Goal: Transaction & Acquisition: Purchase product/service

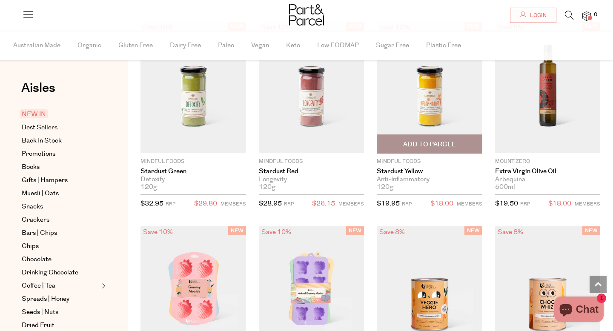
scroll to position [756, 0]
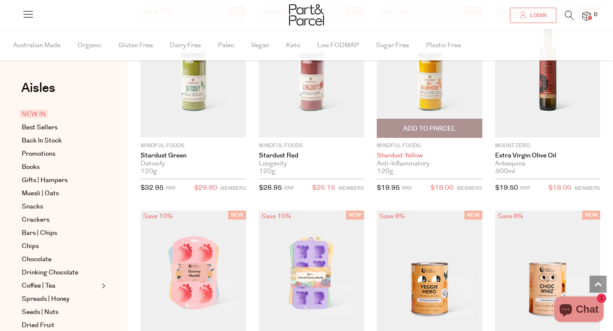
click at [395, 157] on link "Stardust Yellow" at bounding box center [430, 156] width 106 height 8
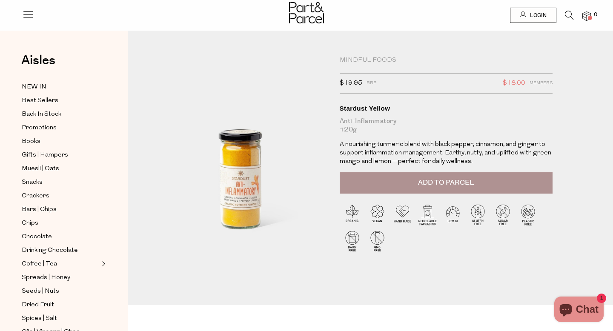
click at [410, 187] on button "Add to Parcel" at bounding box center [446, 182] width 213 height 21
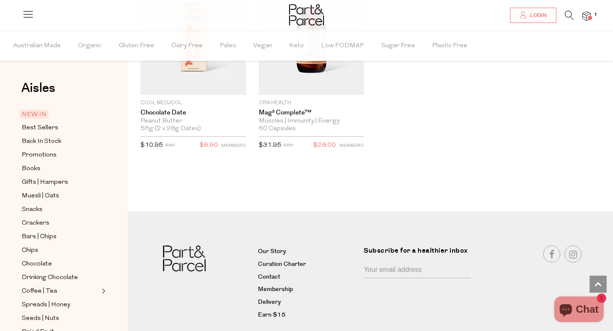
scroll to position [1417, 0]
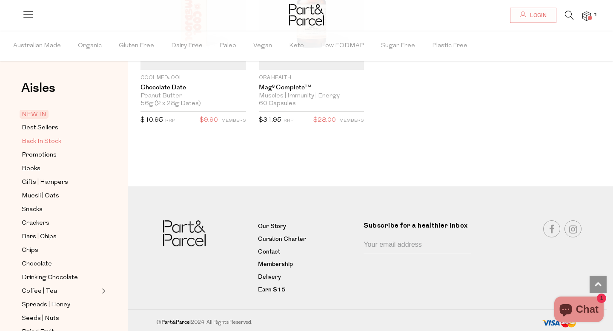
click at [40, 141] on span "Back In Stock" at bounding box center [42, 142] width 40 height 10
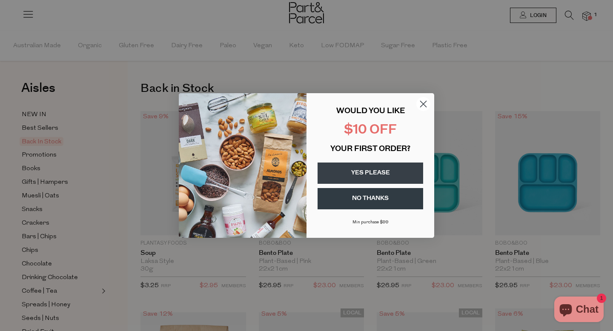
click at [424, 102] on circle "Close dialog" at bounding box center [423, 104] width 14 height 14
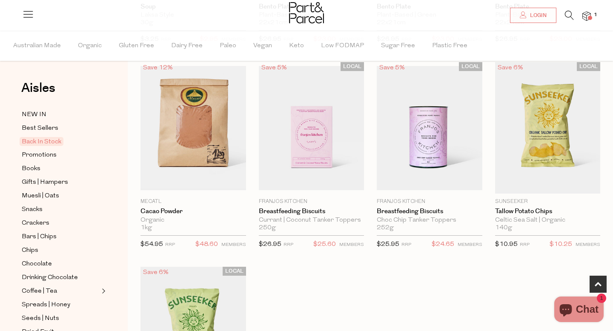
scroll to position [247, 0]
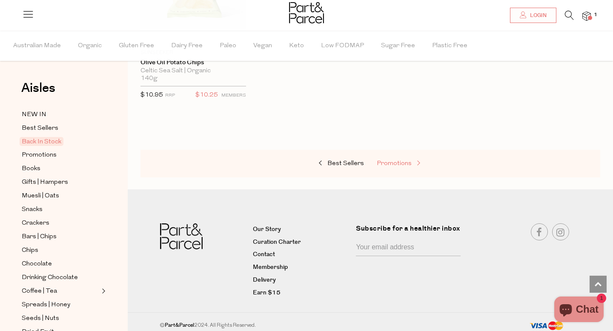
click at [388, 163] on span "Promotions" at bounding box center [394, 163] width 35 height 6
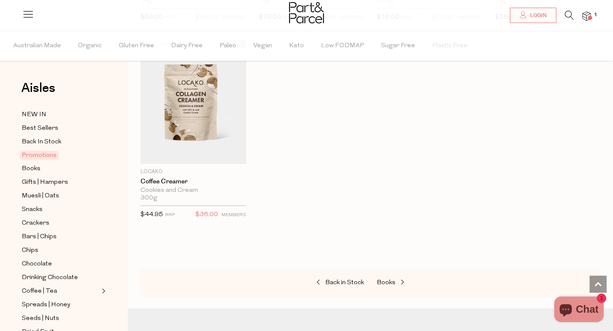
scroll to position [677, 0]
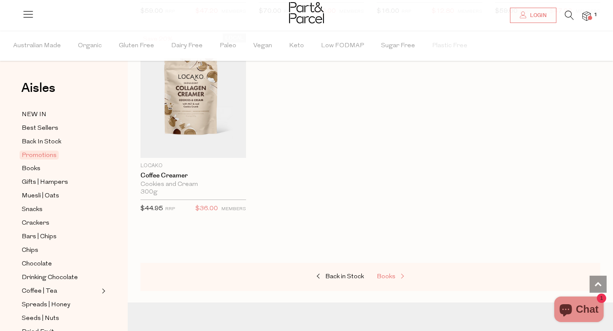
click at [386, 274] on span "Books" at bounding box center [386, 277] width 19 height 6
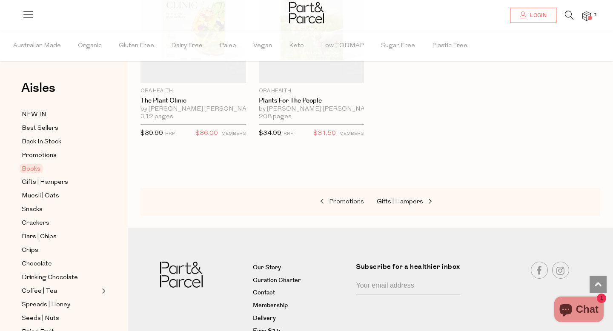
scroll to position [589, 0]
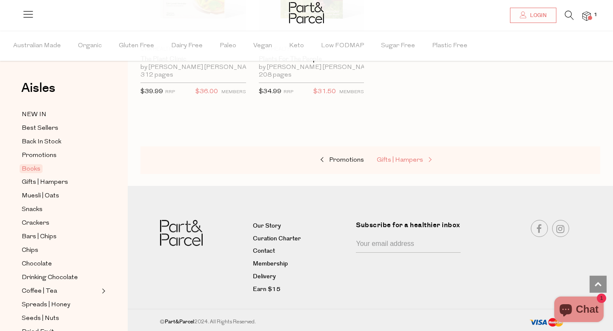
click at [406, 160] on span "Gifts | Hampers" at bounding box center [400, 160] width 46 height 6
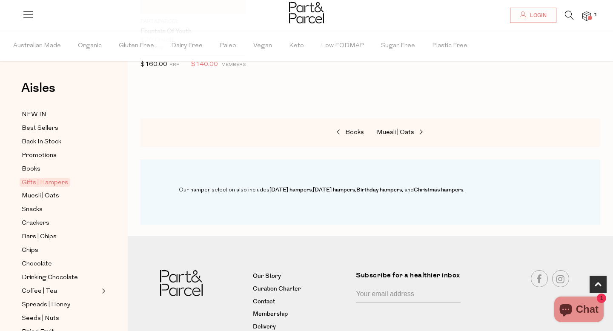
scroll to position [667, 0]
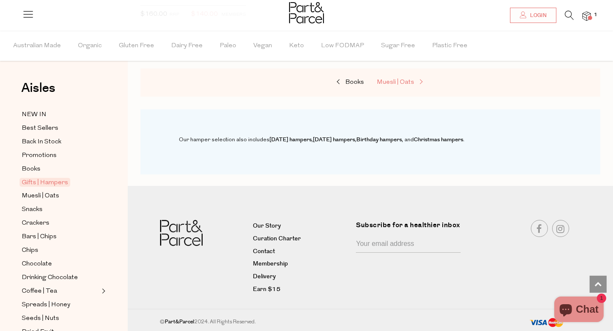
click at [395, 83] on span "Muesli | Oats" at bounding box center [395, 82] width 37 height 6
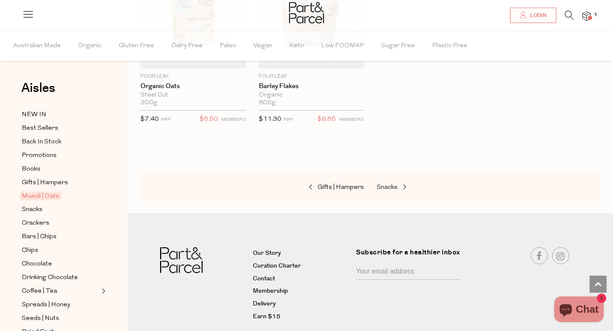
scroll to position [2574, 0]
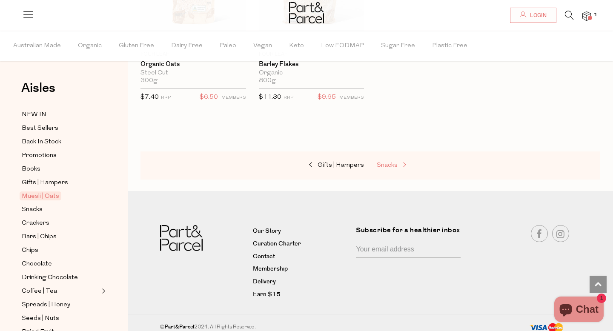
click at [389, 162] on span "Snacks" at bounding box center [387, 165] width 21 height 6
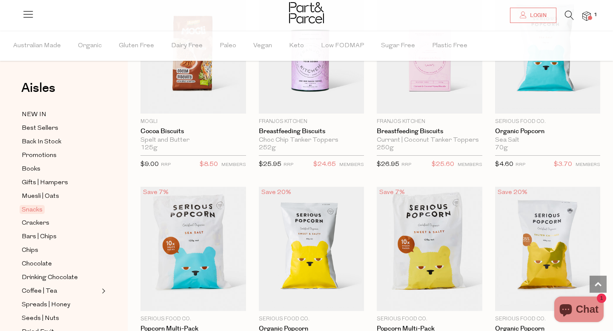
scroll to position [1919, 0]
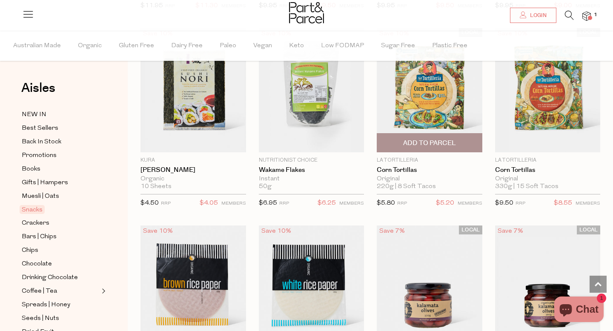
scroll to position [2865, 0]
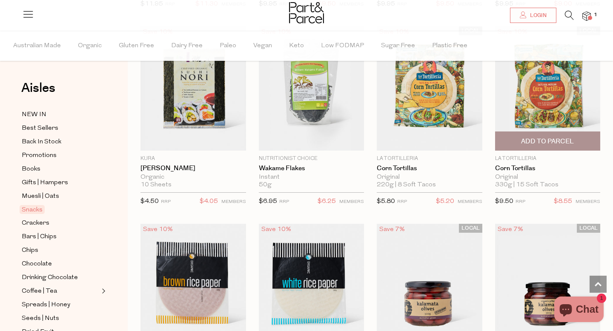
click at [526, 137] on span "Add To Parcel" at bounding box center [547, 141] width 53 height 9
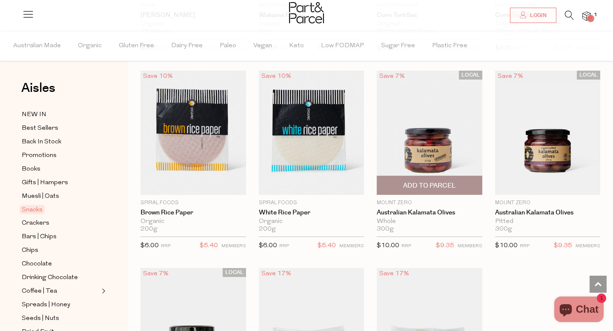
scroll to position [3018, 0]
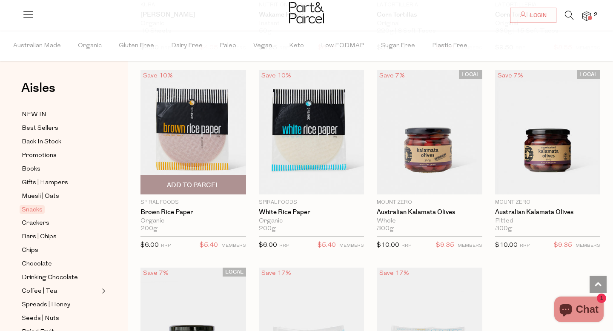
click at [203, 183] on span "Add To Parcel" at bounding box center [193, 185] width 53 height 9
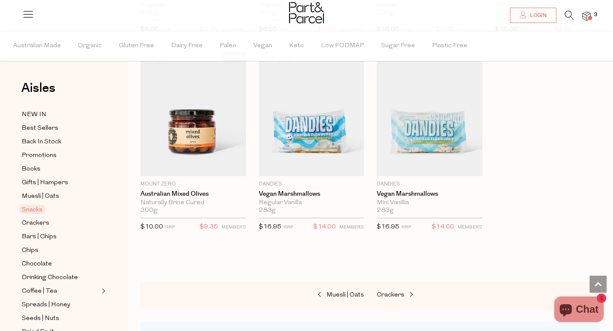
scroll to position [3237, 0]
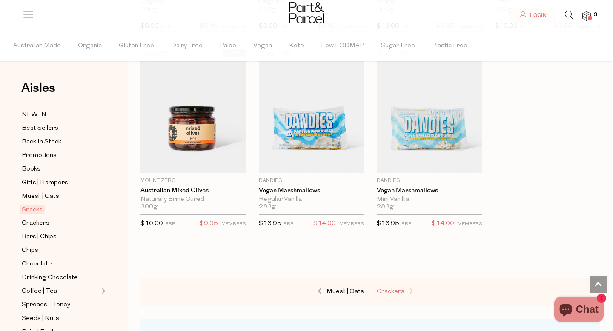
click at [385, 289] on span "Crackers" at bounding box center [391, 292] width 28 height 6
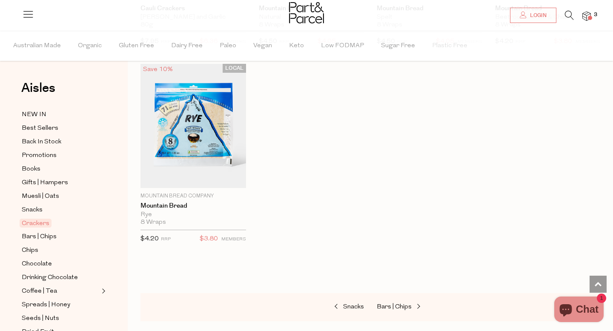
scroll to position [1825, 0]
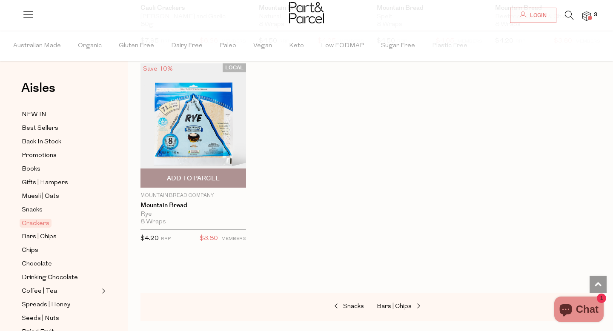
click at [203, 176] on span "Add To Parcel" at bounding box center [193, 178] width 53 height 9
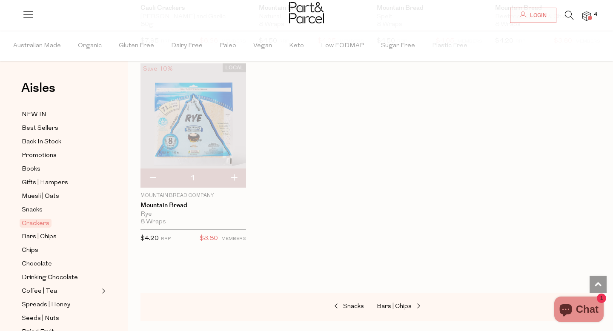
click at [236, 174] on button "button" at bounding box center [234, 178] width 24 height 19
type input "2"
click at [391, 305] on span "Bars | Chips" at bounding box center [394, 306] width 35 height 6
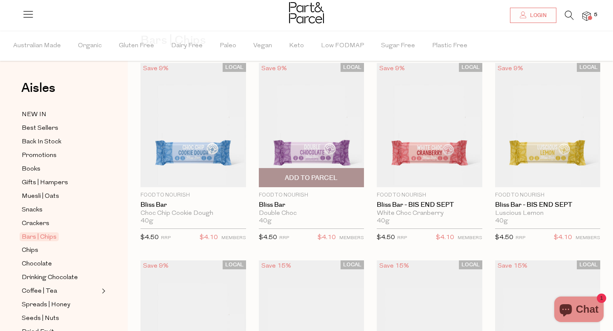
scroll to position [52, 0]
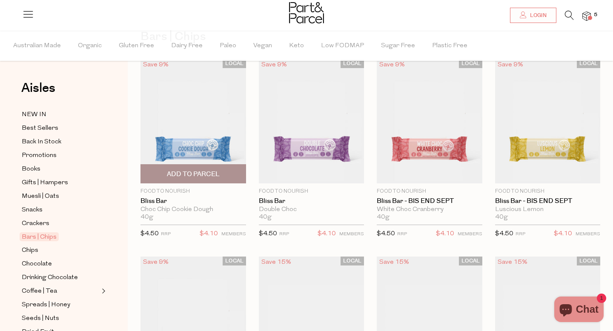
click at [235, 174] on span "Add To Parcel" at bounding box center [193, 174] width 100 height 18
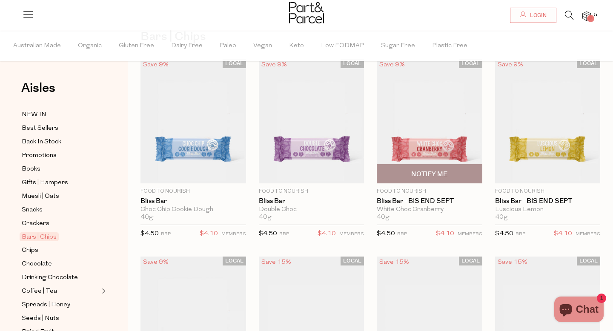
click at [409, 168] on span "Notify Me" at bounding box center [429, 174] width 100 height 18
type input "Notify when available"
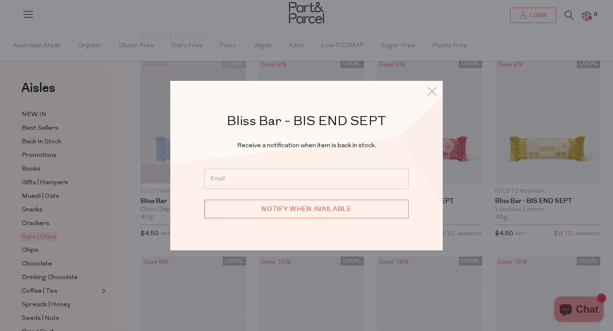
click at [442, 95] on div "Bliss Bar - BIS END SEPT Receive a notification when item is back in stock. Not…" at bounding box center [306, 165] width 272 height 169
click at [426, 94] on icon at bounding box center [432, 91] width 13 height 12
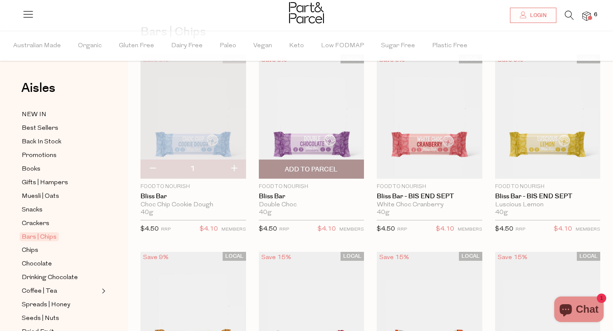
scroll to position [57, 0]
click at [326, 170] on span "Add To Parcel" at bounding box center [311, 168] width 53 height 9
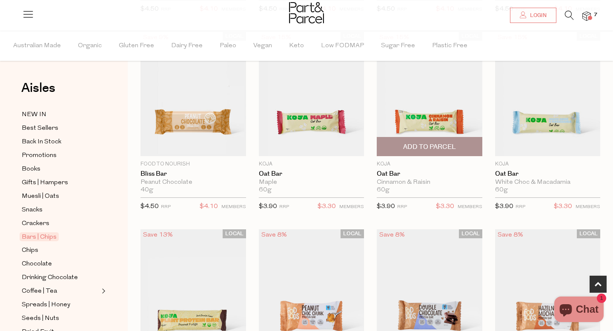
scroll to position [270, 0]
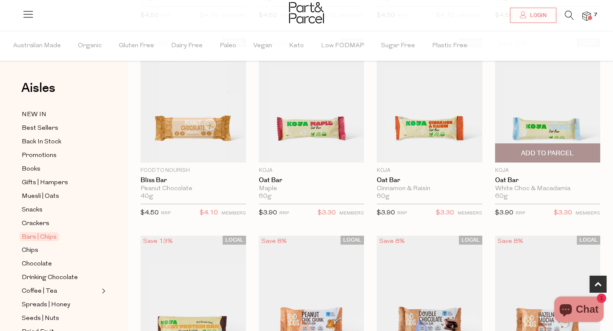
click at [552, 153] on span "Add To Parcel" at bounding box center [547, 153] width 53 height 9
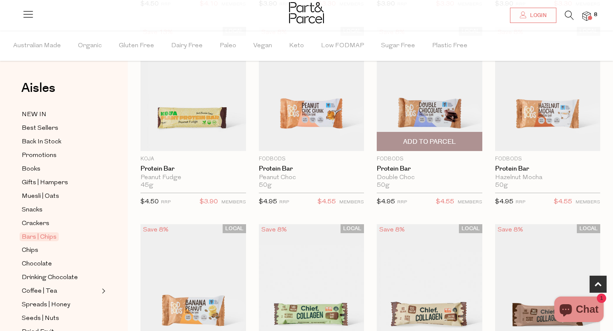
scroll to position [494, 0]
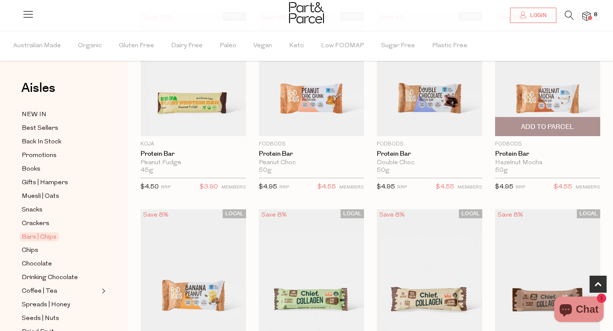
click at [520, 129] on span "Add To Parcel" at bounding box center [548, 126] width 100 height 18
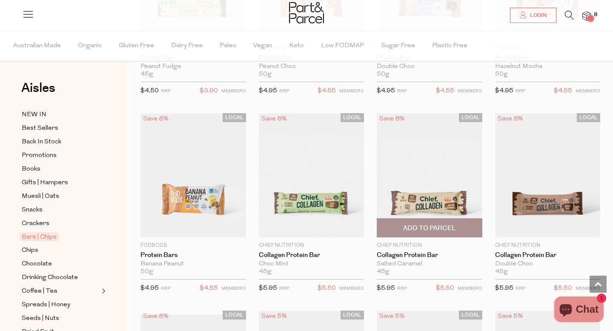
scroll to position [591, 0]
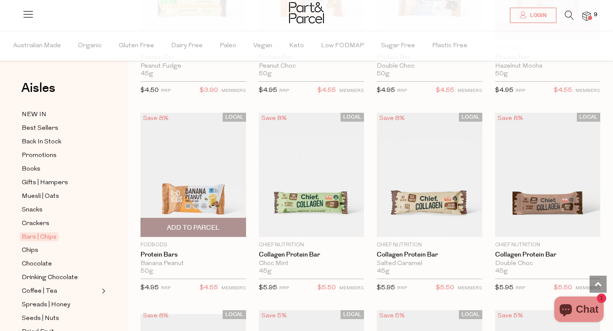
click at [179, 228] on span "Add To Parcel" at bounding box center [193, 227] width 53 height 9
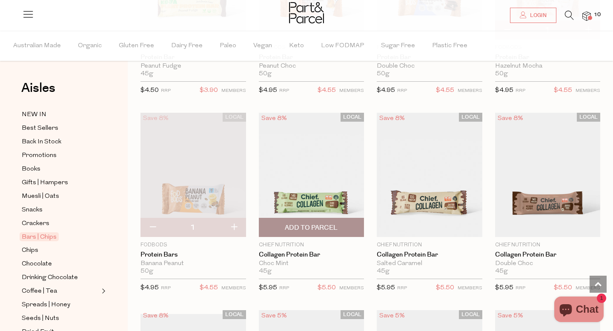
click at [294, 226] on span "Add To Parcel" at bounding box center [311, 227] width 53 height 9
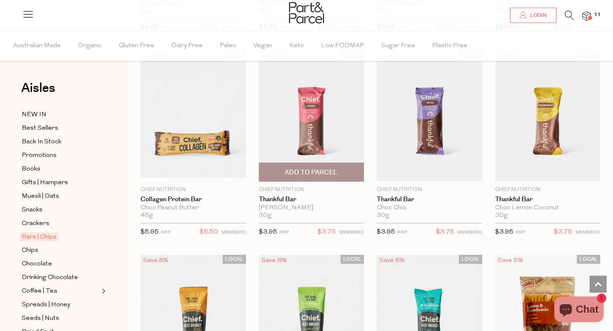
scroll to position [856, 0]
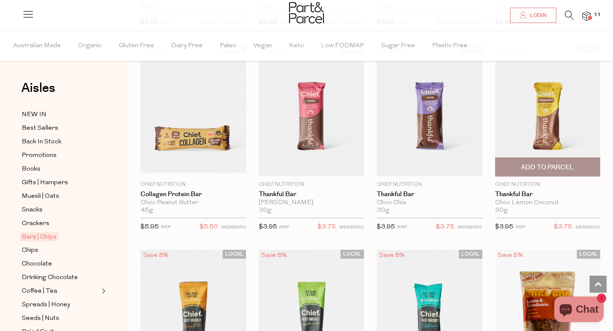
click at [542, 168] on span "Add To Parcel" at bounding box center [547, 167] width 53 height 9
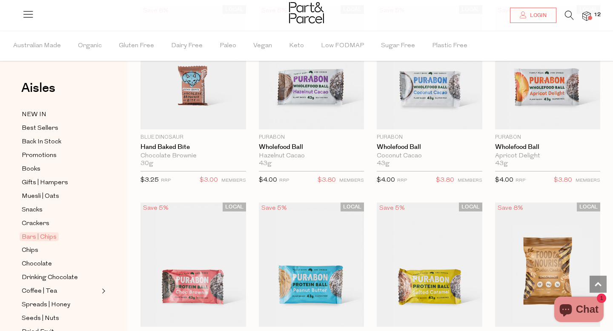
scroll to position [1893, 0]
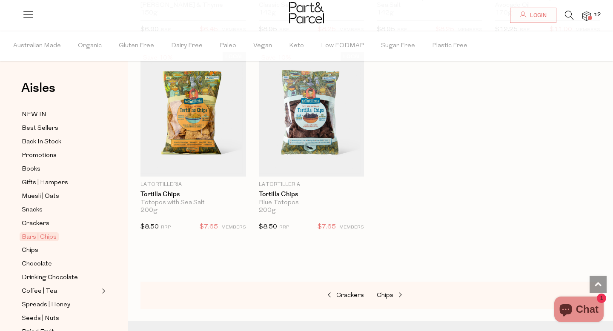
scroll to position [3480, 0]
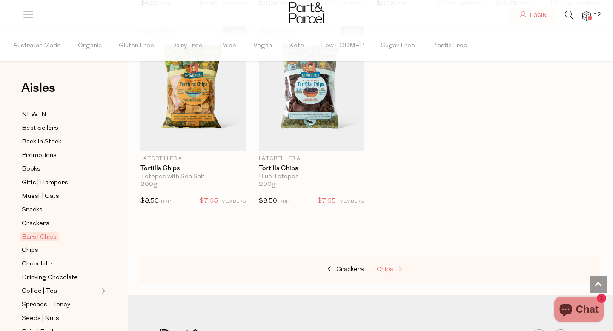
click at [387, 266] on span "Chips" at bounding box center [385, 269] width 17 height 6
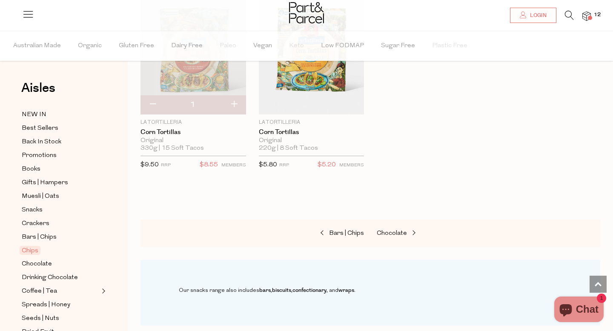
scroll to position [945, 0]
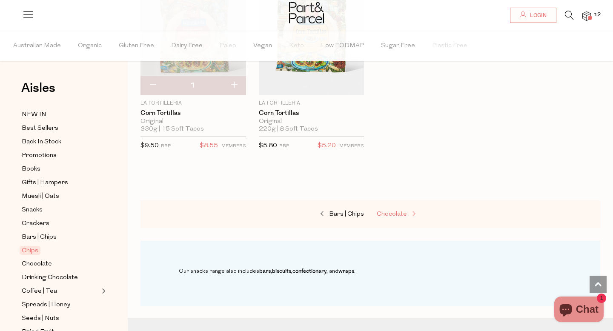
click at [397, 218] on link "Chocolate" at bounding box center [419, 214] width 85 height 11
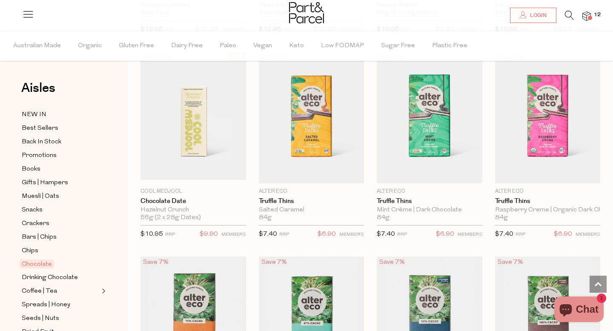
scroll to position [652, 0]
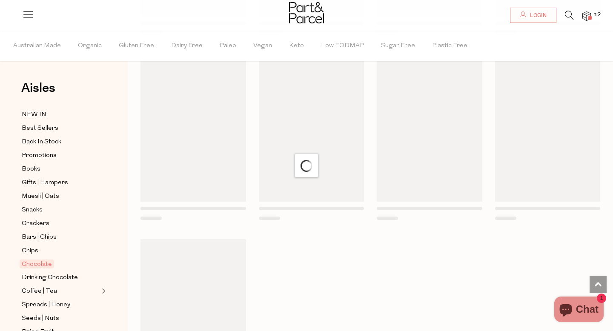
scroll to position [3051, 0]
